Goal: Task Accomplishment & Management: Complete application form

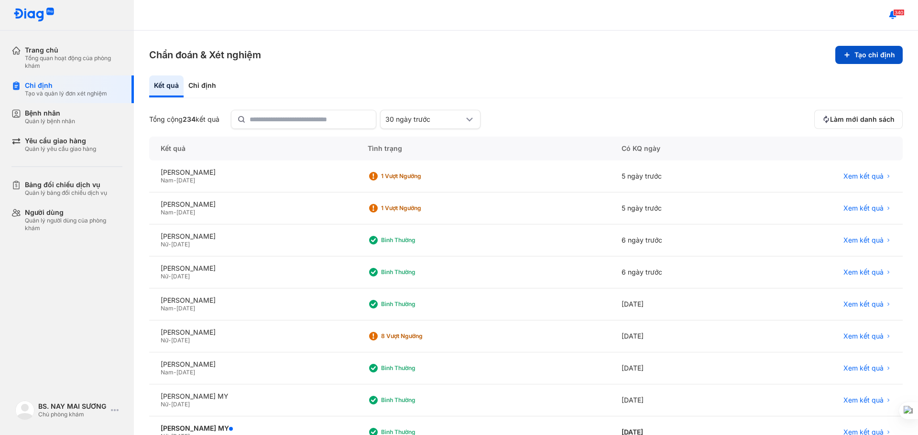
click at [852, 46] on button "Tạo chỉ định" at bounding box center [868, 55] width 67 height 18
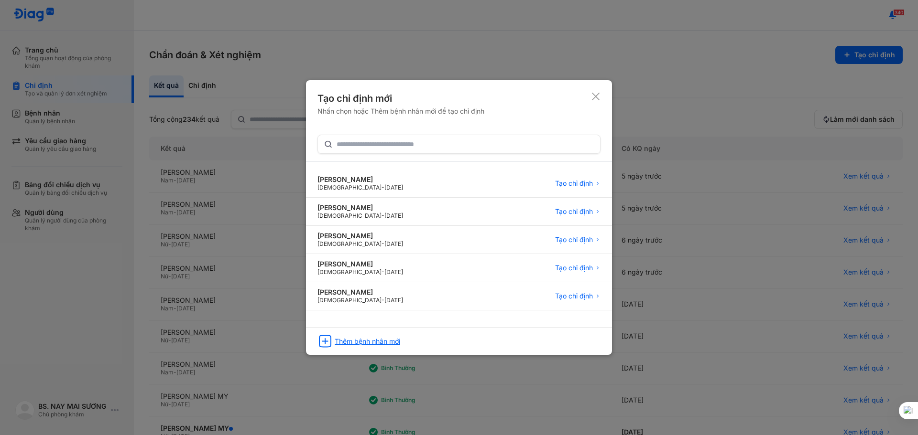
click at [350, 341] on div "Thêm bệnh nhân mới" at bounding box center [367, 341] width 65 height 9
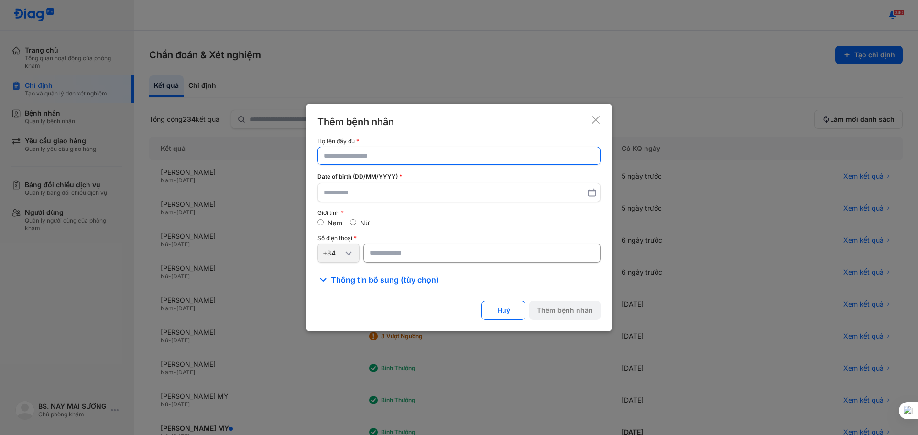
click at [350, 158] on input "text" at bounding box center [459, 155] width 271 height 17
type input "**********"
click at [350, 194] on input "text" at bounding box center [459, 193] width 271 height 17
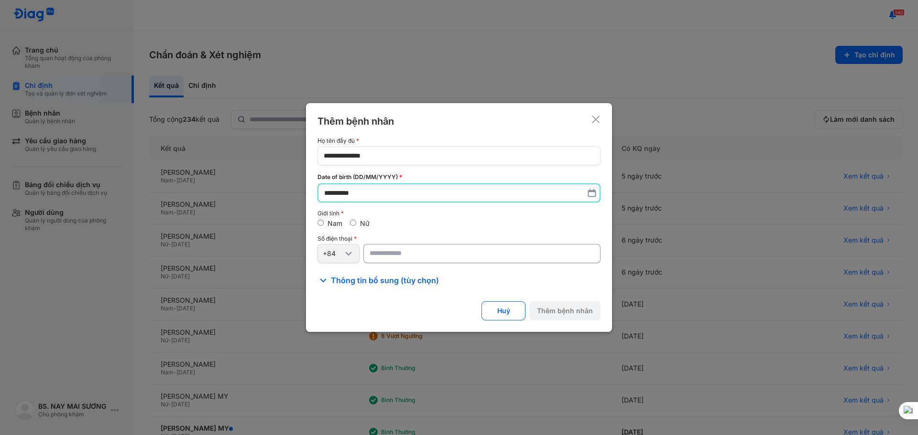
type input "**********"
click at [359, 221] on div "Nữ" at bounding box center [360, 224] width 20 height 9
click at [360, 222] on label "Nữ" at bounding box center [365, 223] width 10 height 8
click at [393, 257] on input "number" at bounding box center [481, 253] width 237 height 19
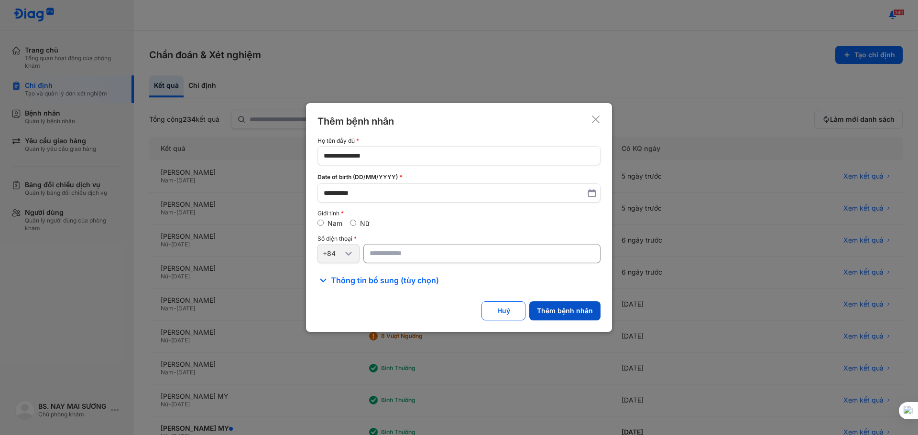
type input "**********"
click at [559, 313] on button "Thêm bệnh nhân" at bounding box center [564, 311] width 71 height 19
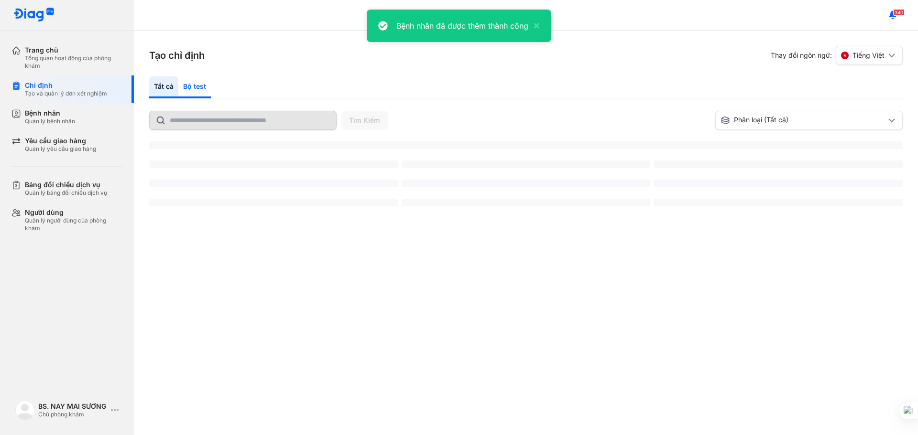
click at [193, 88] on div "Bộ test" at bounding box center [194, 87] width 33 height 22
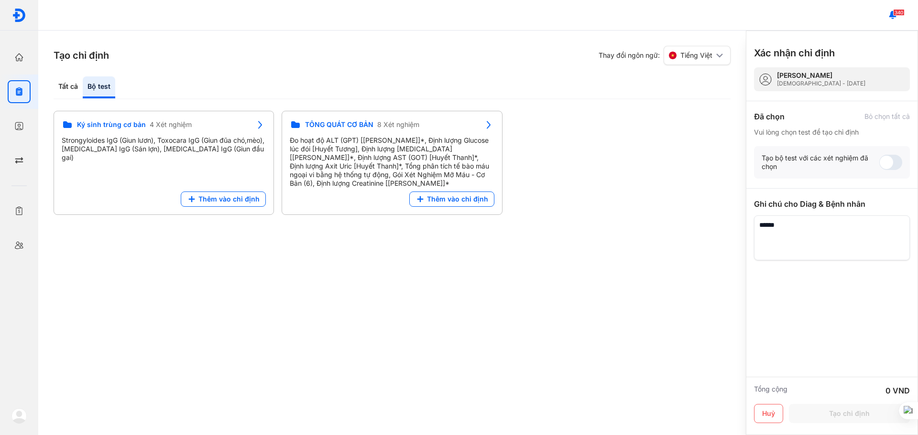
click at [189, 84] on div "Tất cả Bộ test" at bounding box center [392, 87] width 677 height 23
click at [440, 200] on span "Thêm vào chỉ định" at bounding box center [457, 199] width 61 height 9
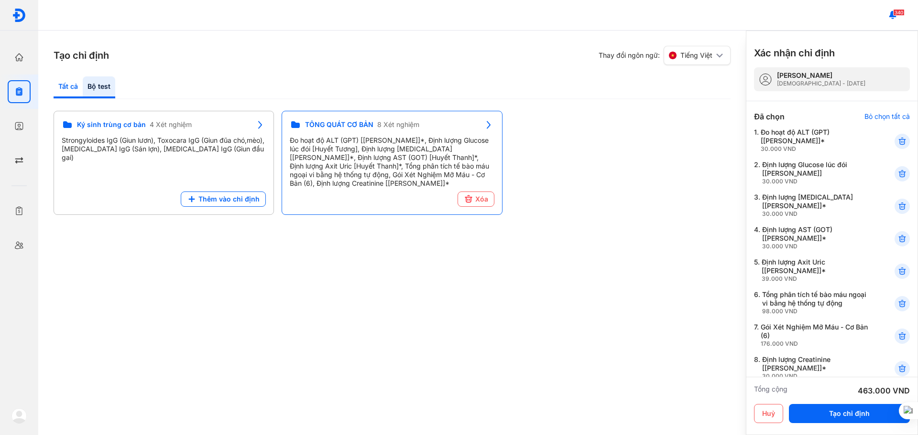
click at [83, 85] on div "Tất cả" at bounding box center [99, 87] width 33 height 22
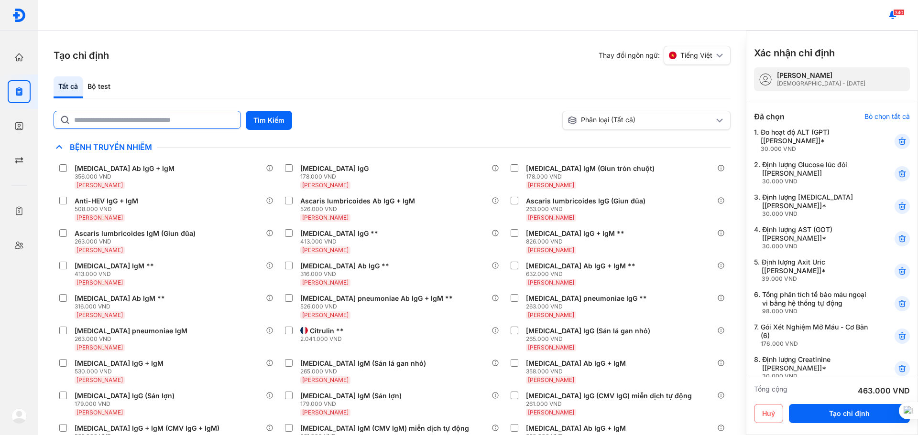
click at [155, 123] on input "text" at bounding box center [154, 119] width 161 height 17
type input "***"
click at [255, 125] on button "Tìm Kiếm" at bounding box center [269, 120] width 46 height 19
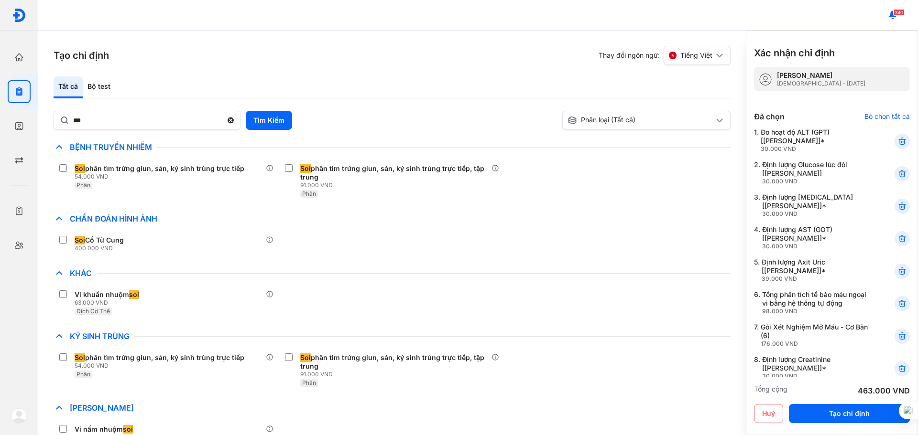
scroll to position [22, 0]
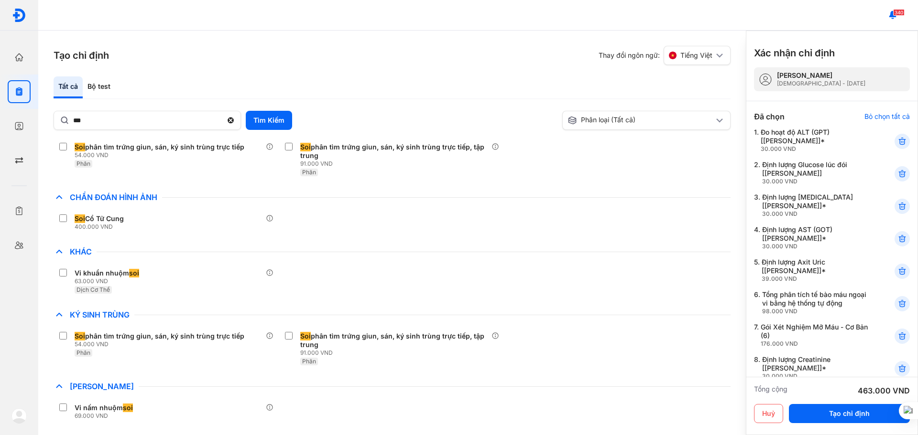
click at [122, 391] on div "[PERSON_NAME]" at bounding box center [392, 386] width 677 height 11
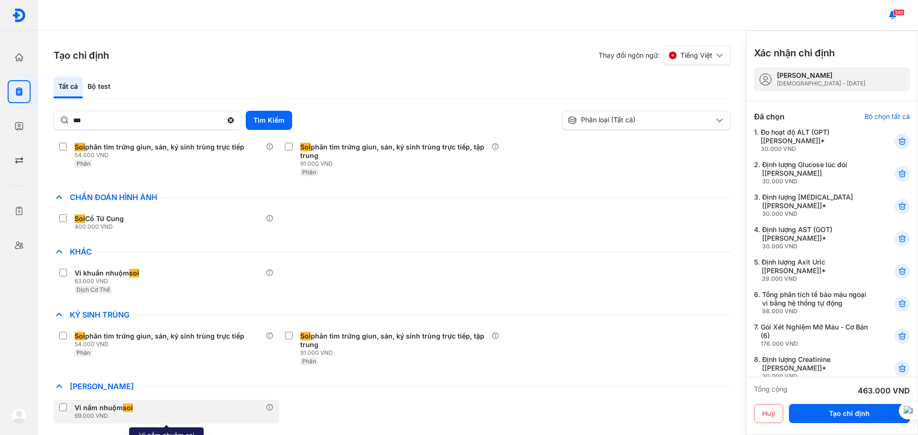
click at [123, 408] on span "soi" at bounding box center [128, 408] width 10 height 9
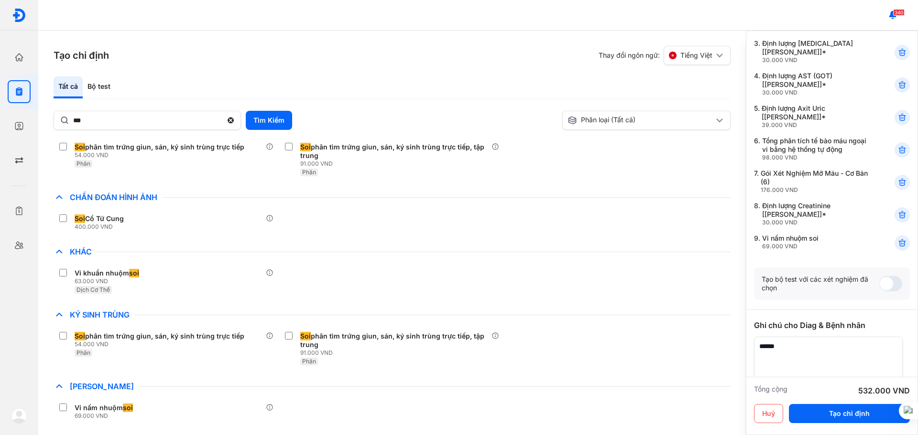
scroll to position [207, 0]
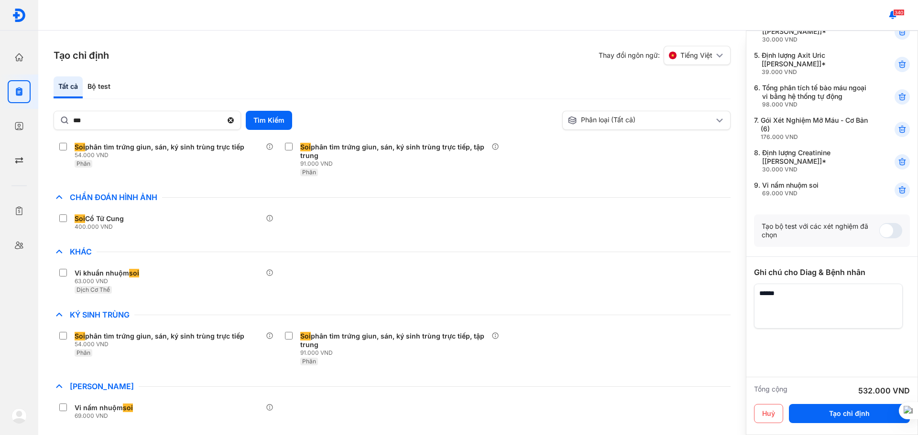
click at [790, 292] on textarea at bounding box center [828, 306] width 149 height 45
type textarea "**********"
click at [845, 413] on button "Tạo chỉ định" at bounding box center [849, 413] width 121 height 19
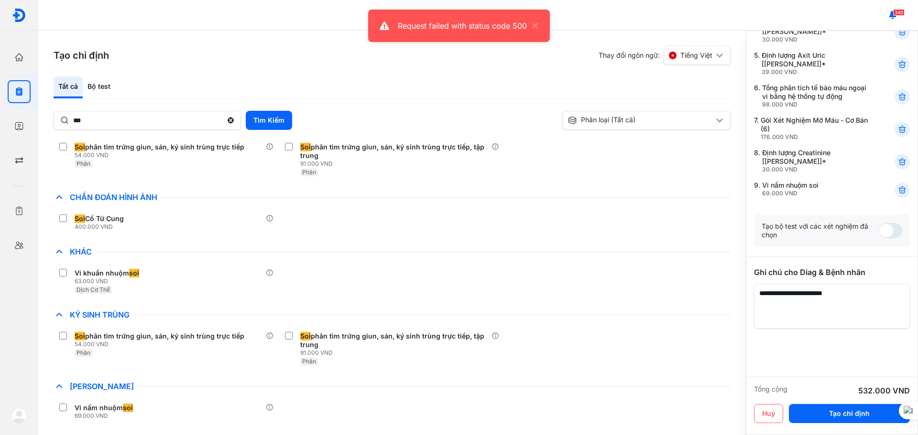
scroll to position [0, 0]
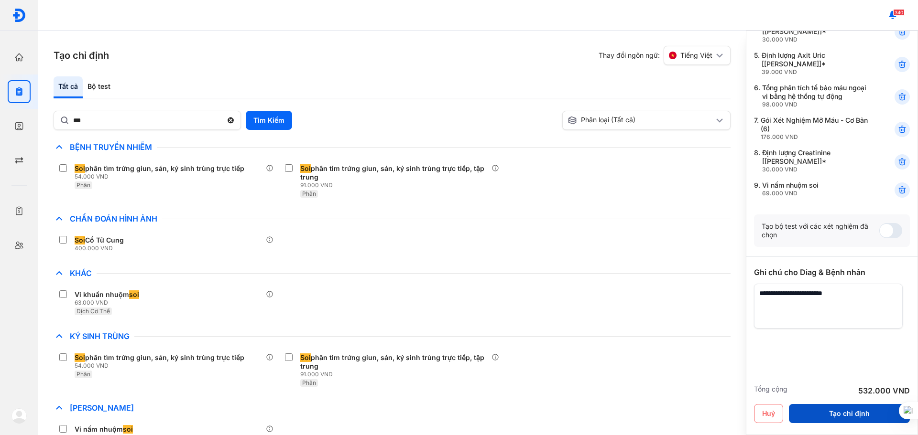
click at [801, 409] on button "Tạo chỉ định" at bounding box center [849, 413] width 121 height 19
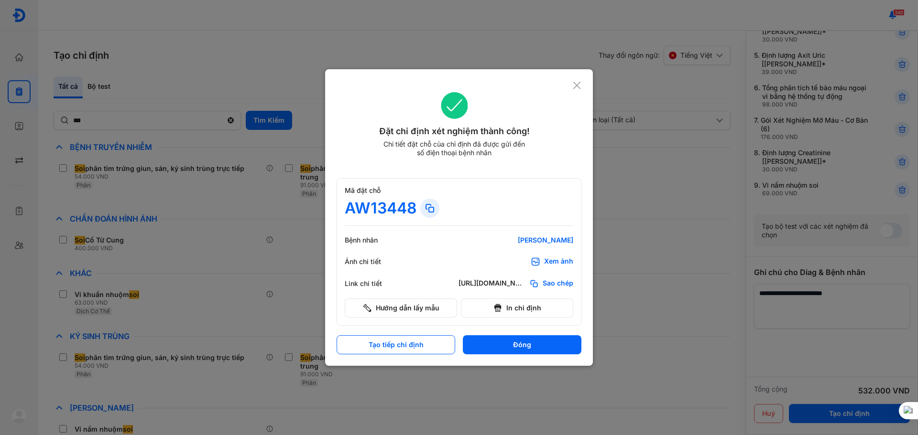
click at [577, 87] on use at bounding box center [576, 85] width 7 height 7
